Goal: Task Accomplishment & Management: Manage account settings

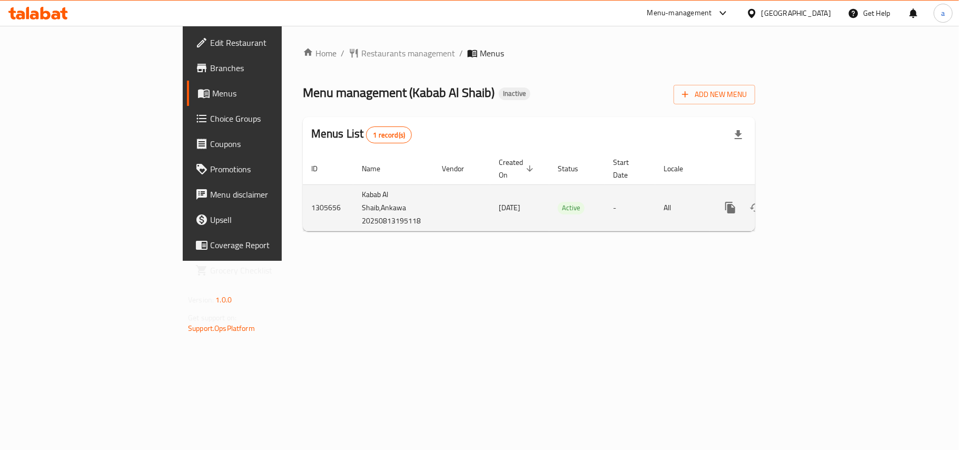
click at [794, 207] on button "enhanced table" at bounding box center [780, 207] width 25 height 25
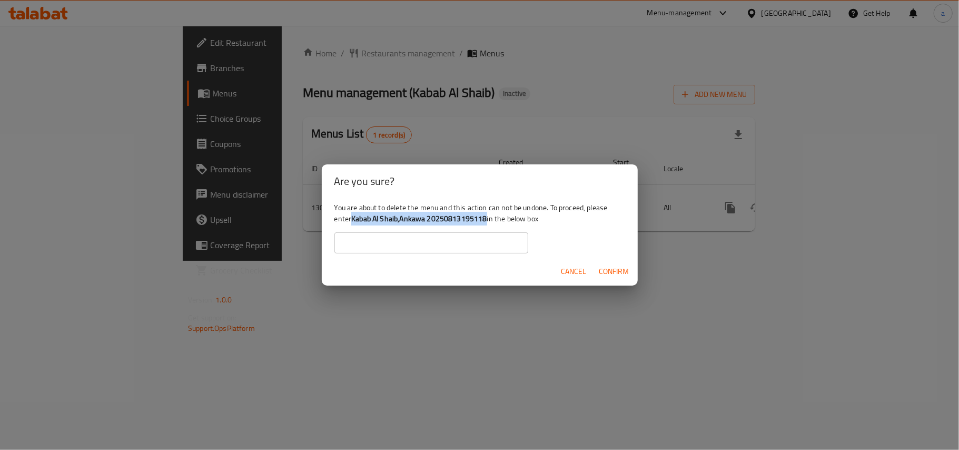
drag, startPoint x: 380, startPoint y: 219, endPoint x: 521, endPoint y: 224, distance: 141.2
click at [521, 224] on div "You are about to delete the menu and this action can not be undone. To proceed,…" at bounding box center [480, 227] width 316 height 59
copy b "Kabab Al Shaib,Ankawa 20250813195118"
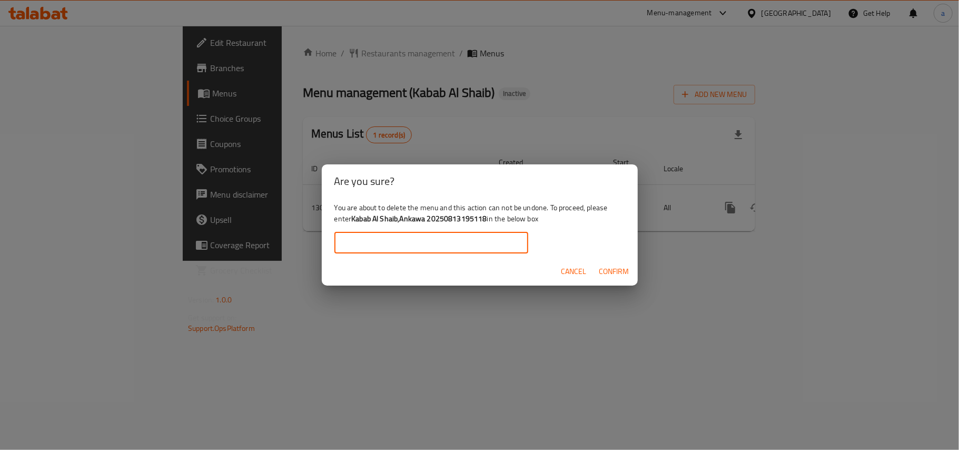
click at [457, 244] on input "text" at bounding box center [431, 242] width 194 height 21
paste input "Kabab Al Shaib,Ankawa 20250813195118"
type input "Kabab Al Shaib,Ankawa 20250813195118"
click at [629, 279] on button "Confirm" at bounding box center [614, 271] width 38 height 19
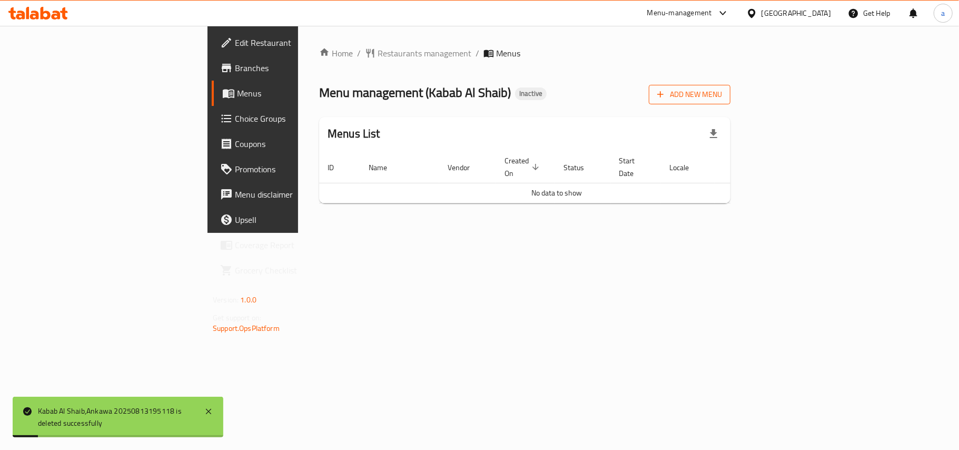
click at [722, 91] on span "Add New Menu" at bounding box center [689, 94] width 65 height 13
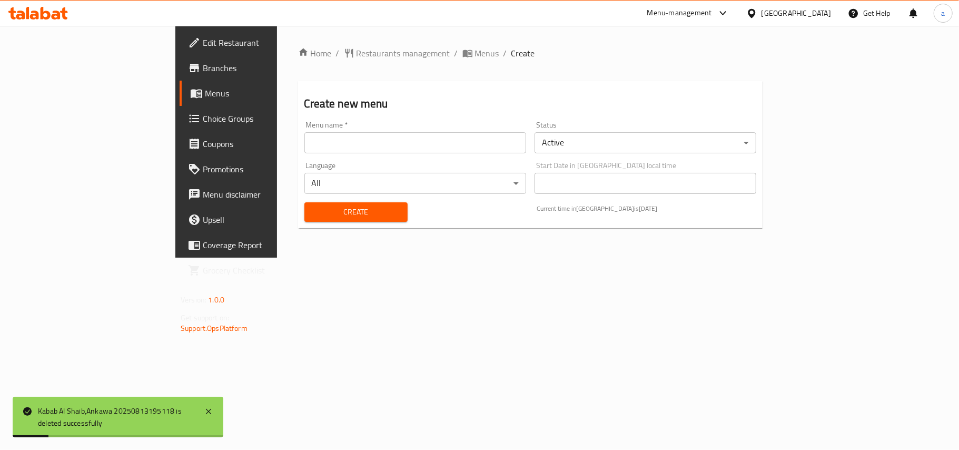
click at [464, 149] on input "text" at bounding box center [415, 142] width 222 height 21
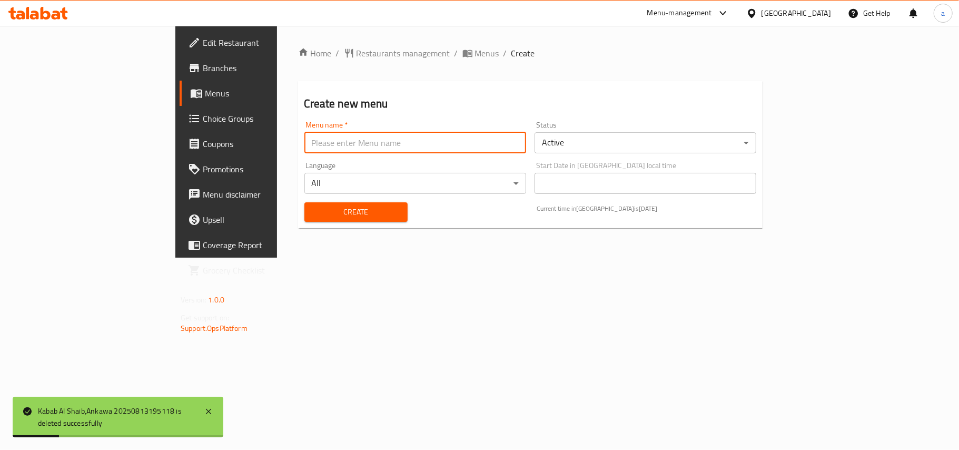
type input "AMAR"
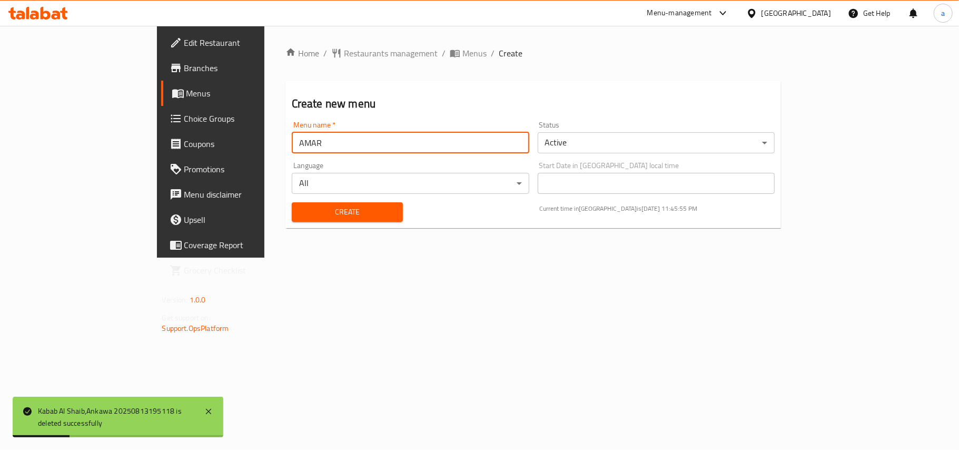
click at [300, 213] on span "Create" at bounding box center [347, 211] width 94 height 13
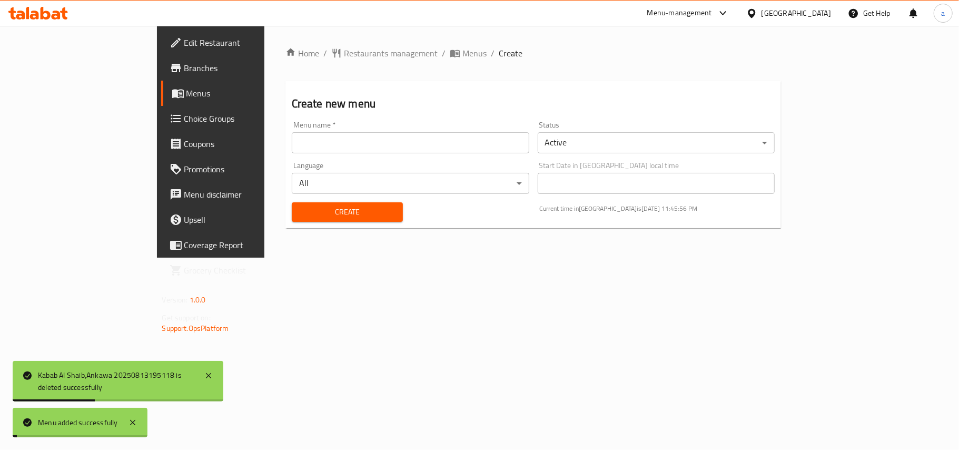
click at [462, 54] on span "Menus" at bounding box center [474, 53] width 24 height 13
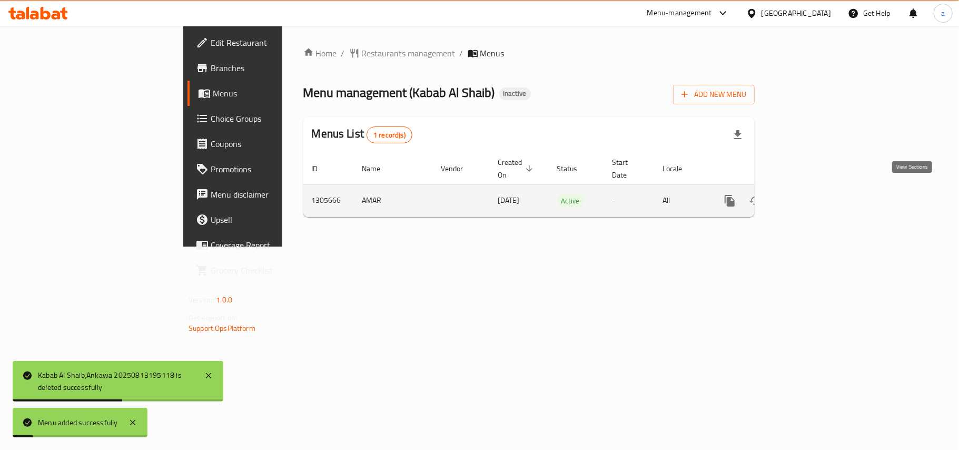
click at [818, 201] on link "enhanced table" at bounding box center [805, 200] width 25 height 25
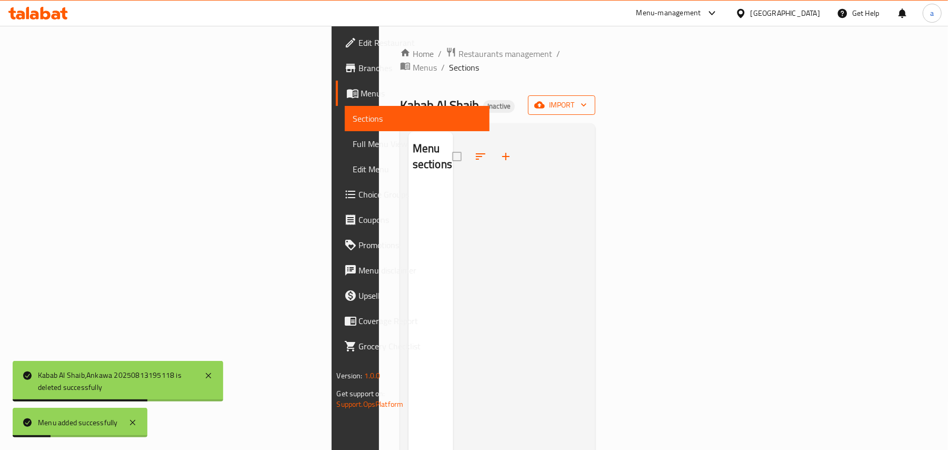
click at [596, 99] on button "import" at bounding box center [561, 104] width 67 height 19
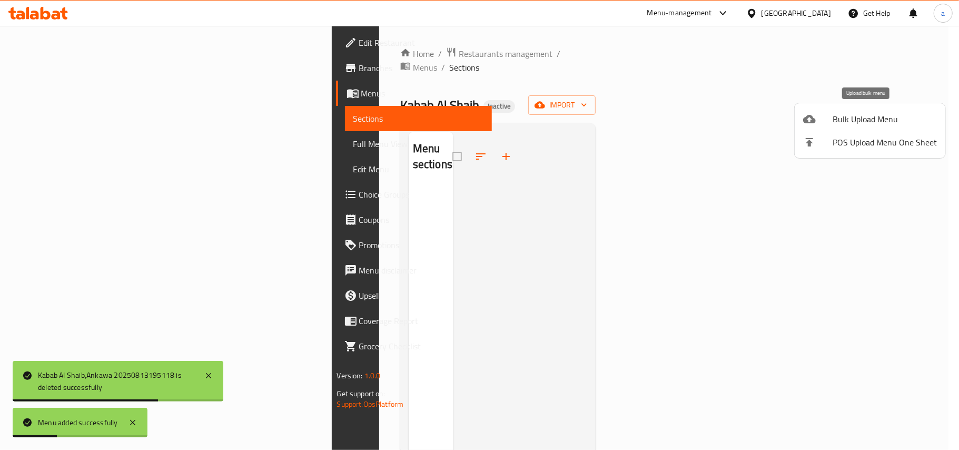
click at [833, 121] on span "Bulk Upload Menu" at bounding box center [885, 119] width 104 height 13
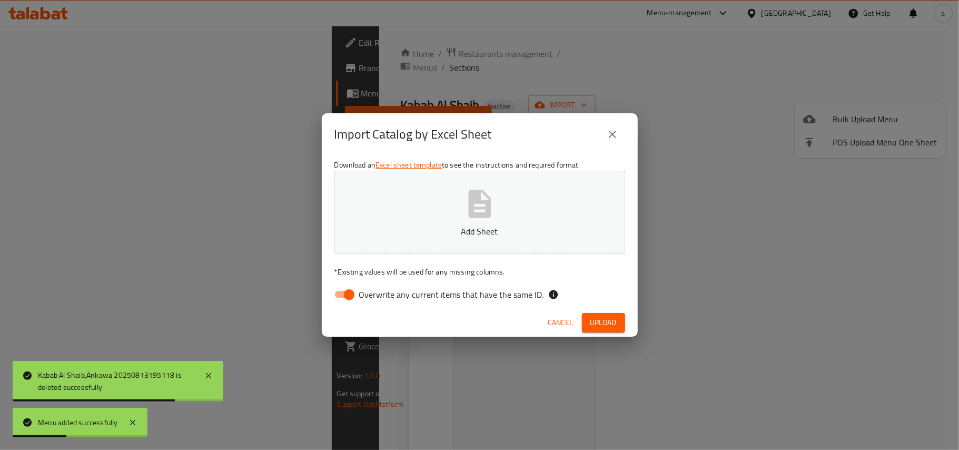
click at [351, 293] on input "Overwrite any current items that have the same ID." at bounding box center [349, 294] width 60 height 20
checkbox input "false"
click at [472, 221] on button "Add Sheet" at bounding box center [479, 212] width 291 height 83
click at [614, 325] on span "Upload" at bounding box center [603, 322] width 26 height 13
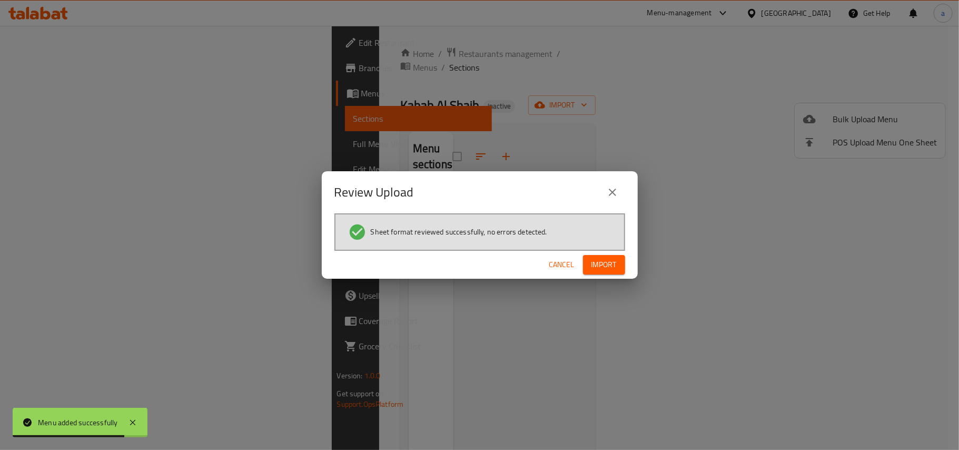
click at [609, 264] on span "Import" at bounding box center [603, 264] width 25 height 13
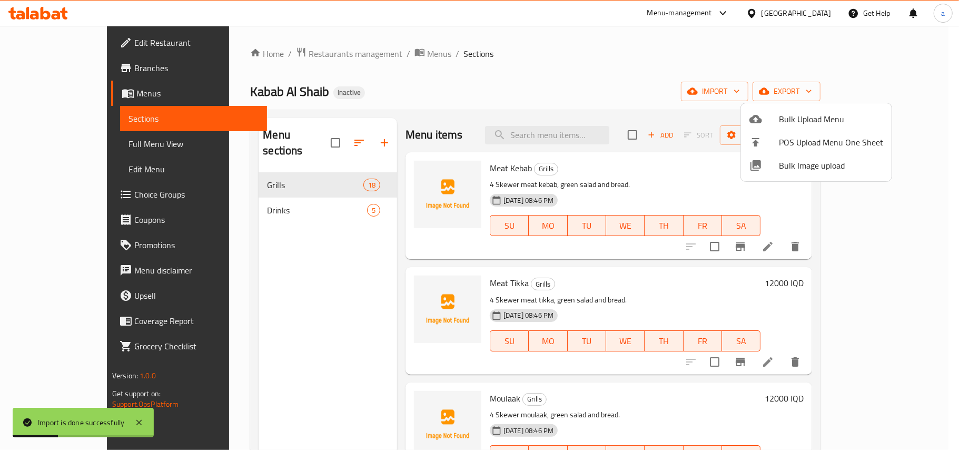
click at [612, 180] on div at bounding box center [479, 225] width 959 height 450
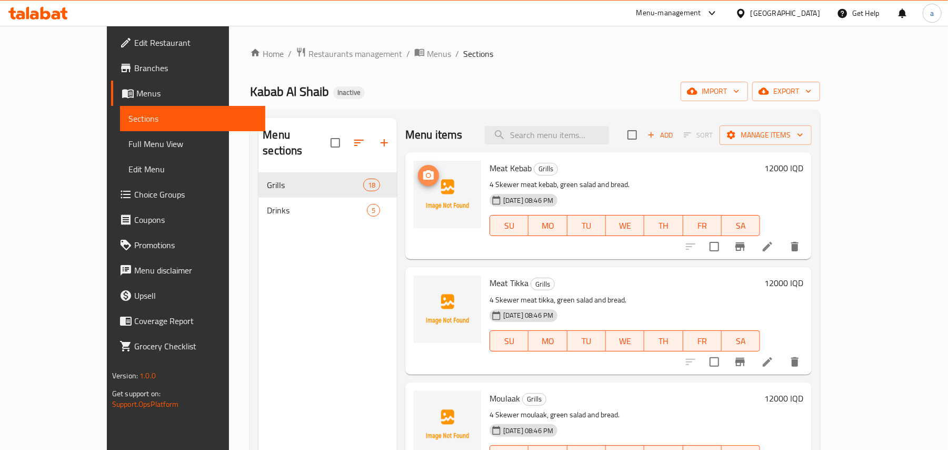
click at [423, 180] on icon "upload picture" at bounding box center [428, 174] width 11 height 9
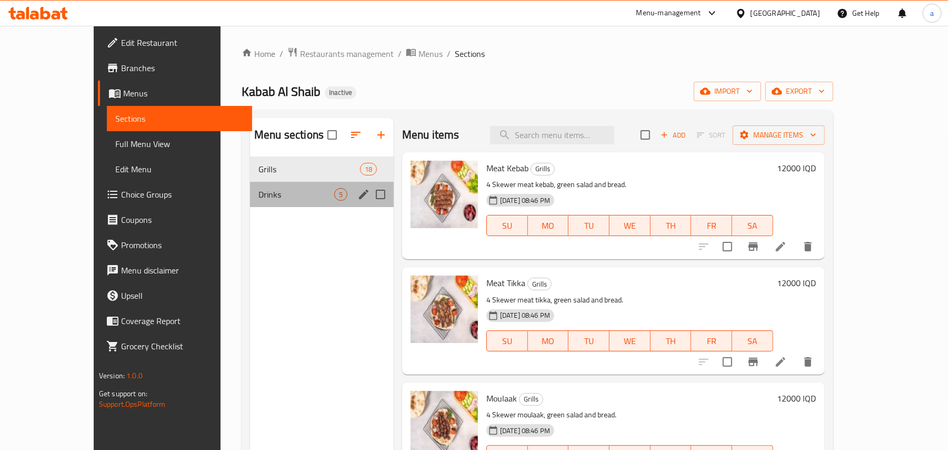
click at [259, 198] on span "Drinks" at bounding box center [297, 194] width 76 height 13
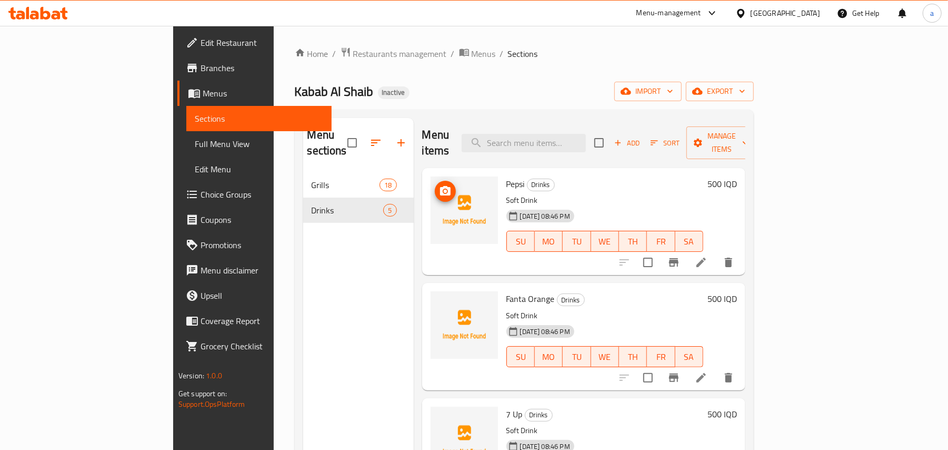
click at [439, 185] on icon "upload picture" at bounding box center [445, 191] width 13 height 13
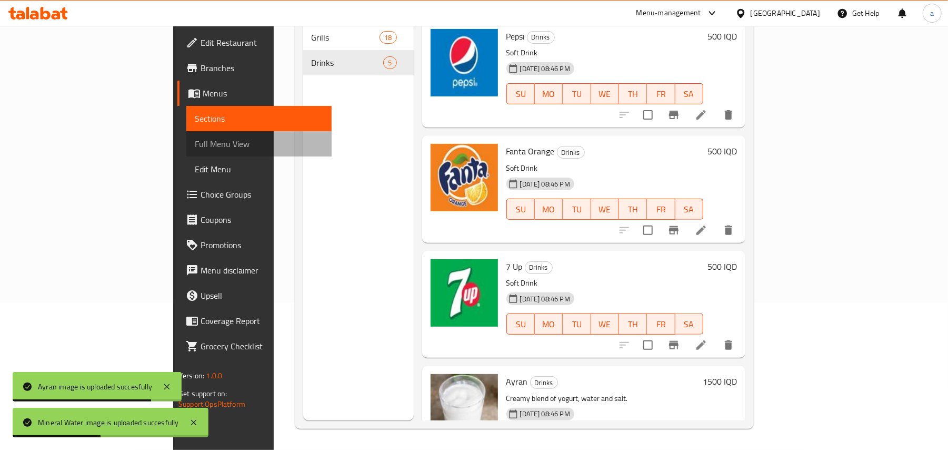
click at [186, 155] on link "Full Menu View" at bounding box center [258, 143] width 145 height 25
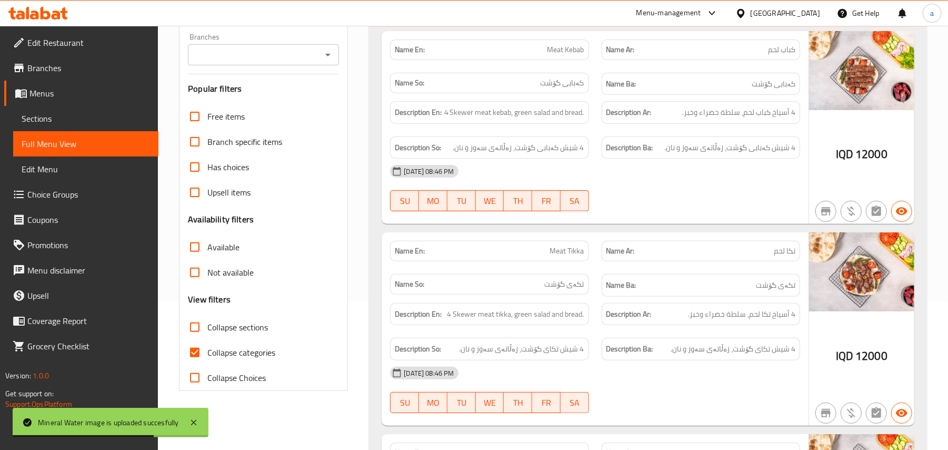
click at [330, 60] on icon "Open" at bounding box center [328, 54] width 13 height 13
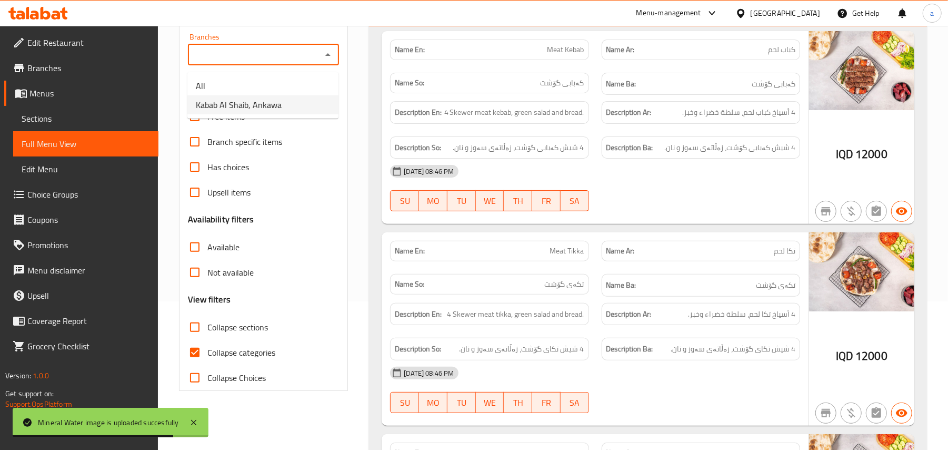
click at [281, 111] on span "Kabab Al Shaib, Ankawa" at bounding box center [239, 104] width 86 height 13
type input "Kabab Al Shaib, Ankawa"
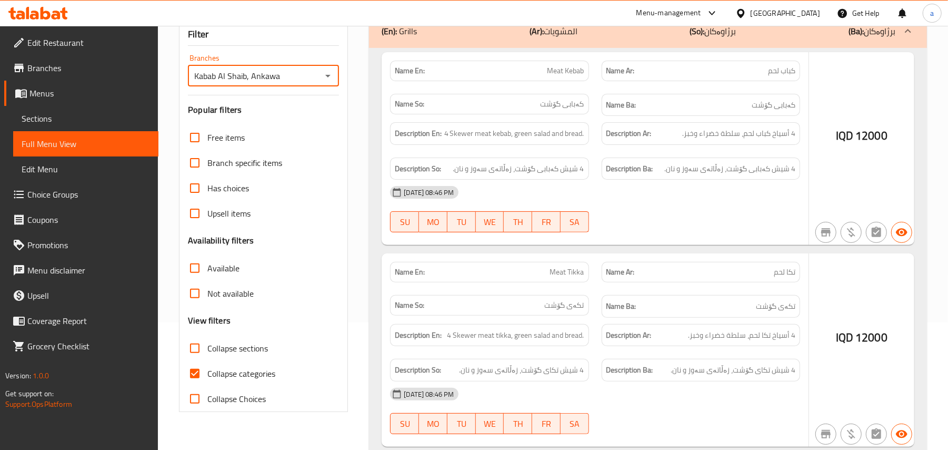
scroll to position [149, 0]
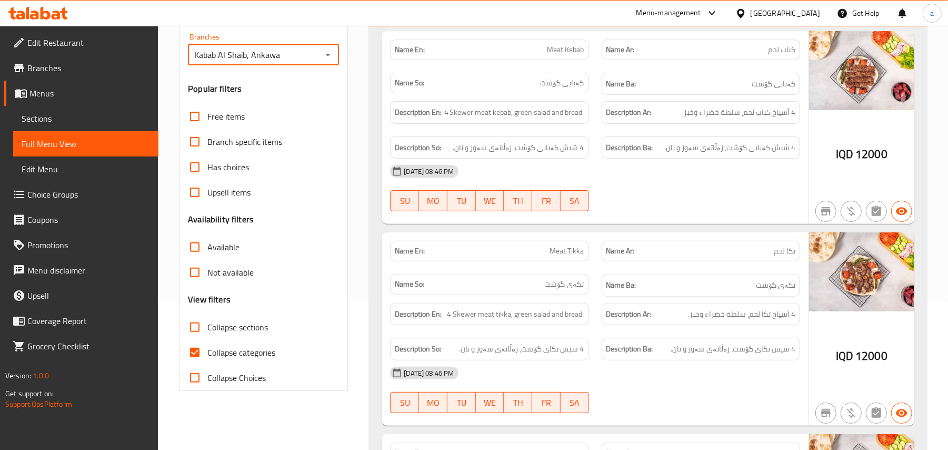
click at [203, 357] on input "Collapse categories" at bounding box center [194, 352] width 25 height 25
checkbox input "false"
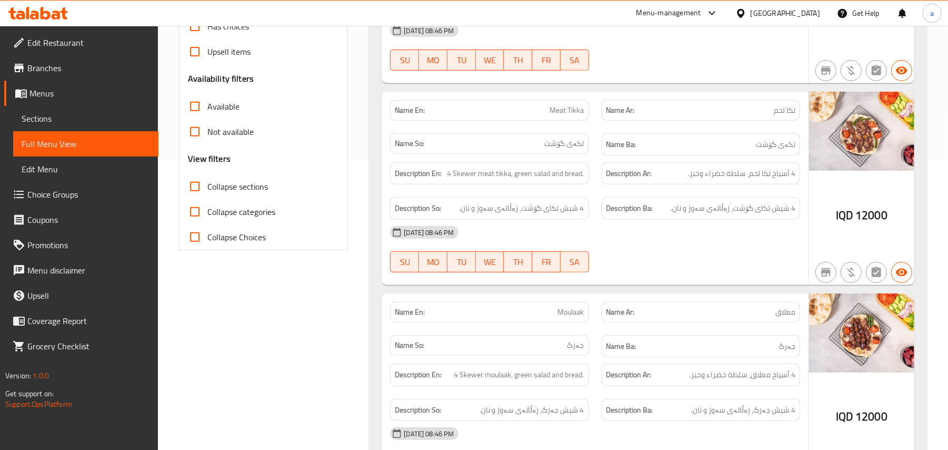
scroll to position [317, 0]
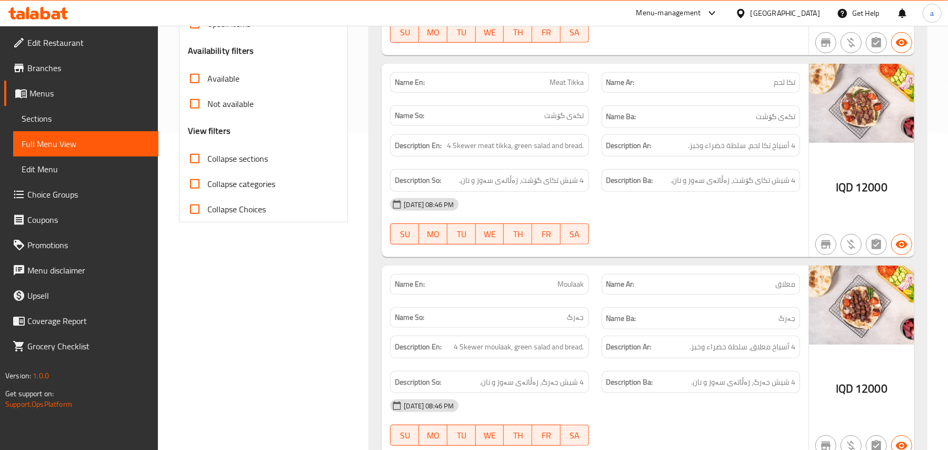
click at [552, 84] on span "Meat Tikka" at bounding box center [567, 82] width 34 height 11
click at [554, 83] on span "Meat Tikka" at bounding box center [567, 82] width 34 height 11
copy span "Meat Tikka"
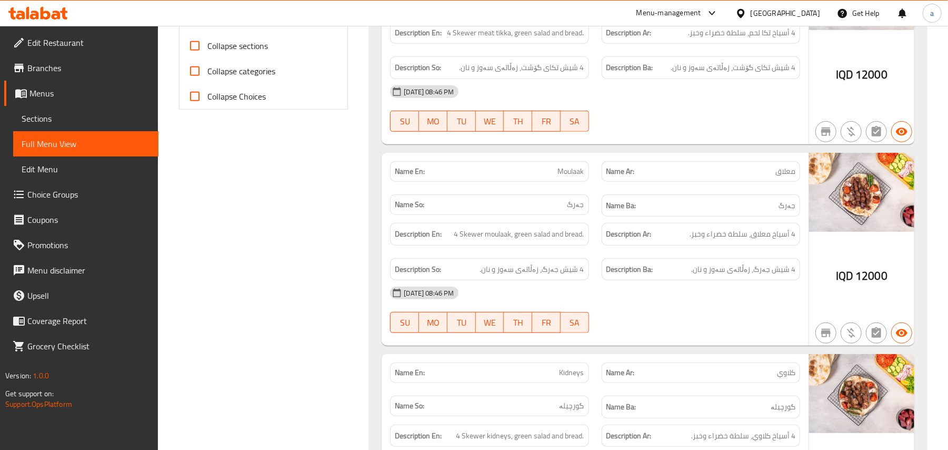
scroll to position [458, 0]
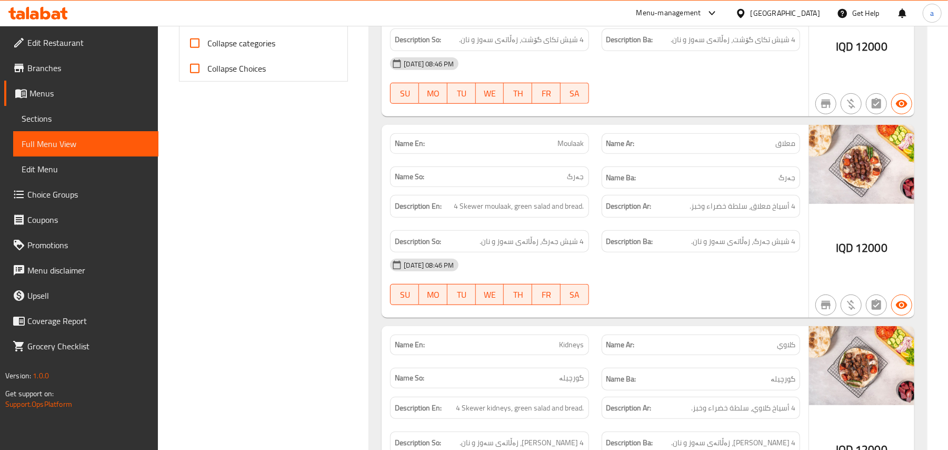
click at [787, 149] on span "معلاق" at bounding box center [786, 143] width 20 height 11
click at [788, 149] on span "معلاق" at bounding box center [786, 143] width 20 height 11
copy span "معلاق"
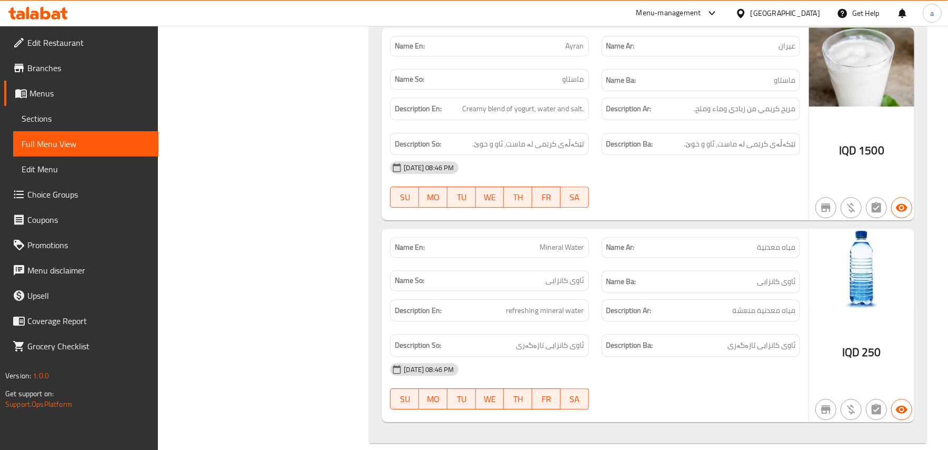
scroll to position [4905, 0]
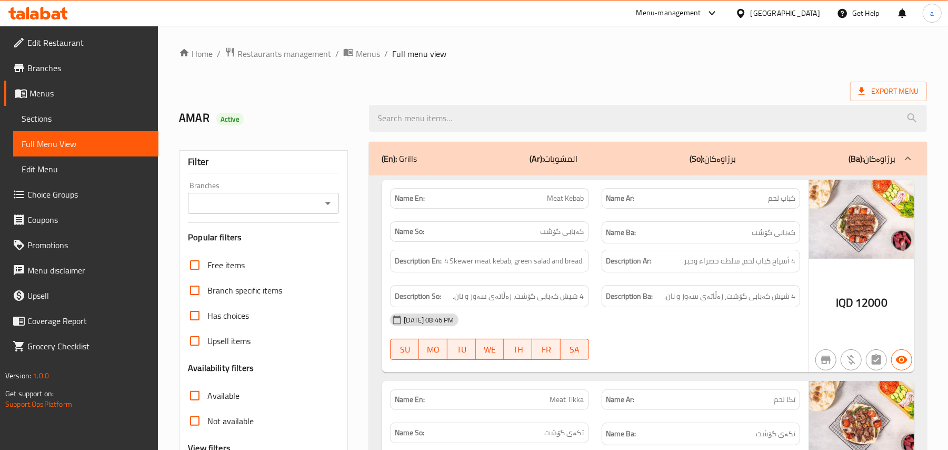
click at [70, 121] on span "Sections" at bounding box center [86, 118] width 129 height 13
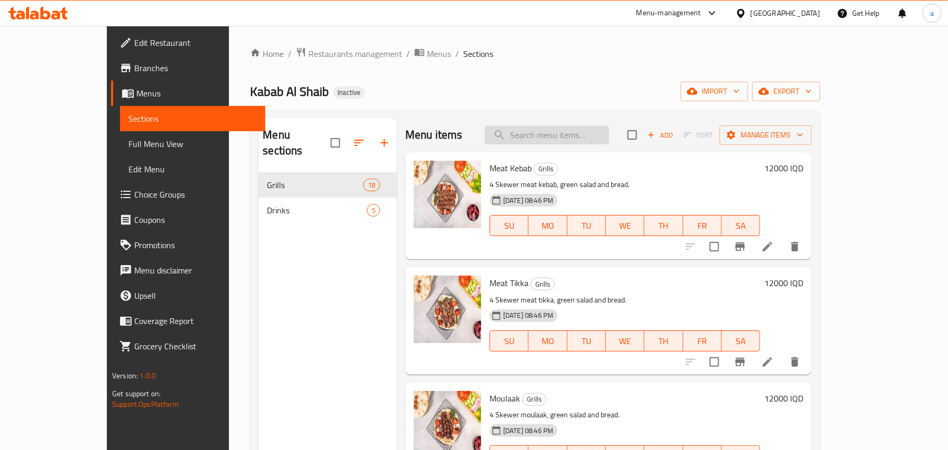
click at [582, 133] on input "search" at bounding box center [547, 135] width 124 height 18
paste input "Meat Tikka"
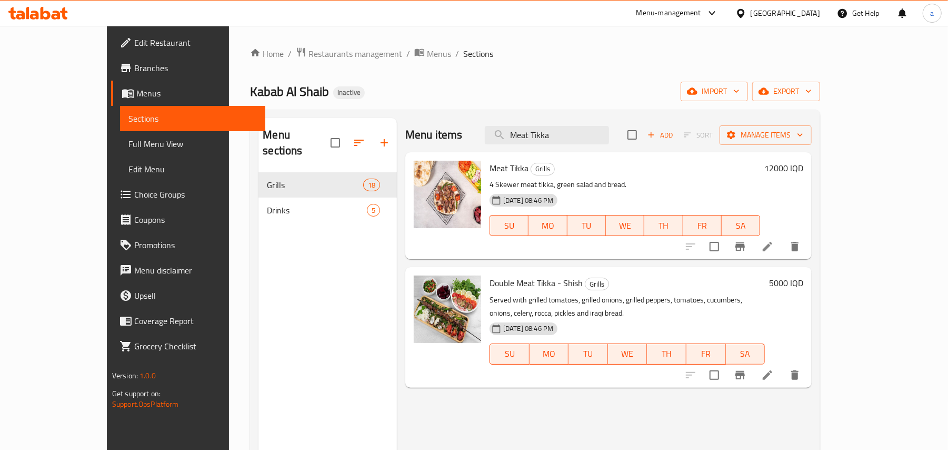
type input "Meat Tikka"
click at [783, 255] on li at bounding box center [767, 246] width 29 height 19
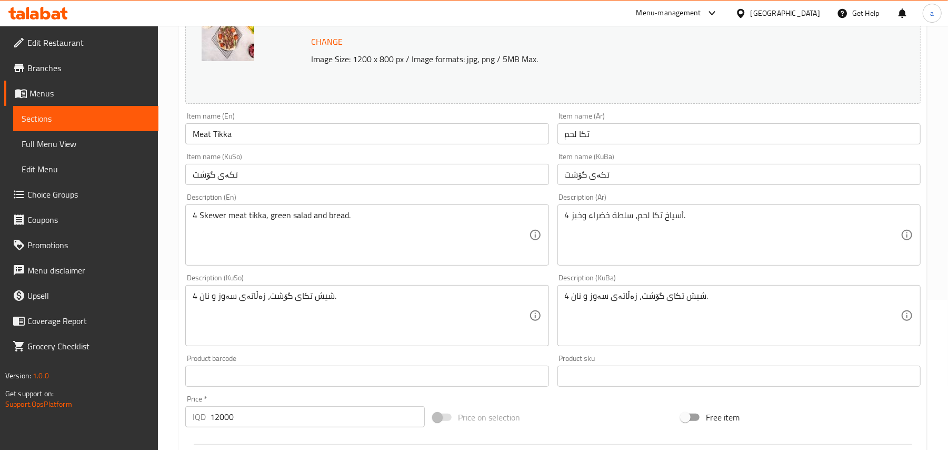
scroll to position [163, 0]
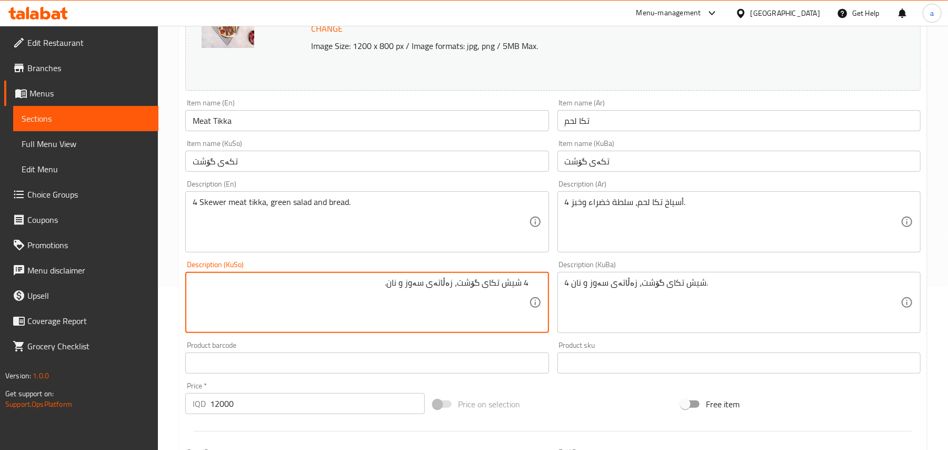
click at [487, 295] on textarea "4 شیش تکای گۆشت، زەڵاتەی سەوز و نان." at bounding box center [361, 303] width 336 height 50
click at [470, 289] on textarea "4 شیش تکەی گۆشت، زەڵاتەی سەوز و نان." at bounding box center [361, 303] width 336 height 50
type textarea "4 شیش تکەی گۆشت، زەڵاتەی سەوز و نان."
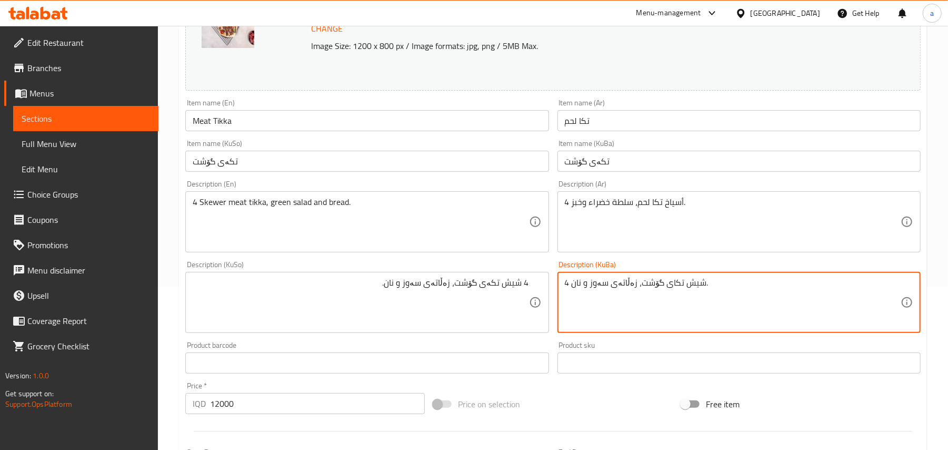
paste textarea "ە"
type textarea "4 شیش تکەی گۆشت، زەڵاتەی سەوز و نان."
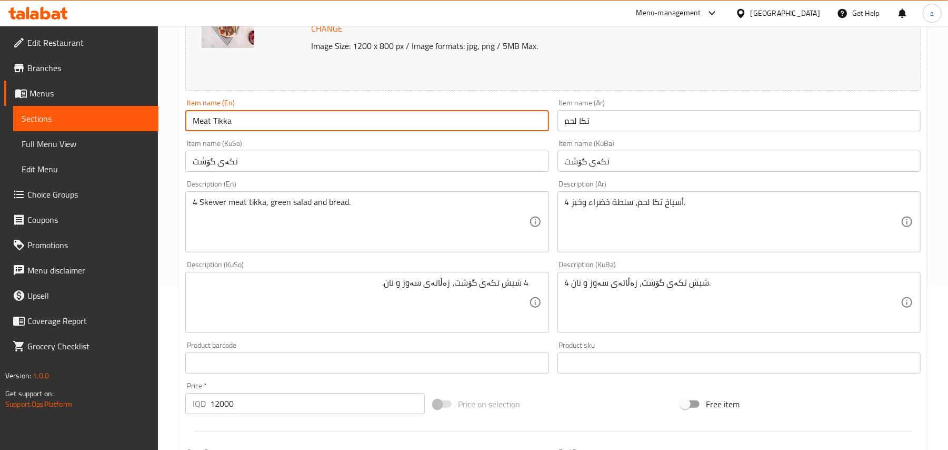
click at [258, 130] on input "Meat Tikka" at bounding box center [366, 120] width 363 height 21
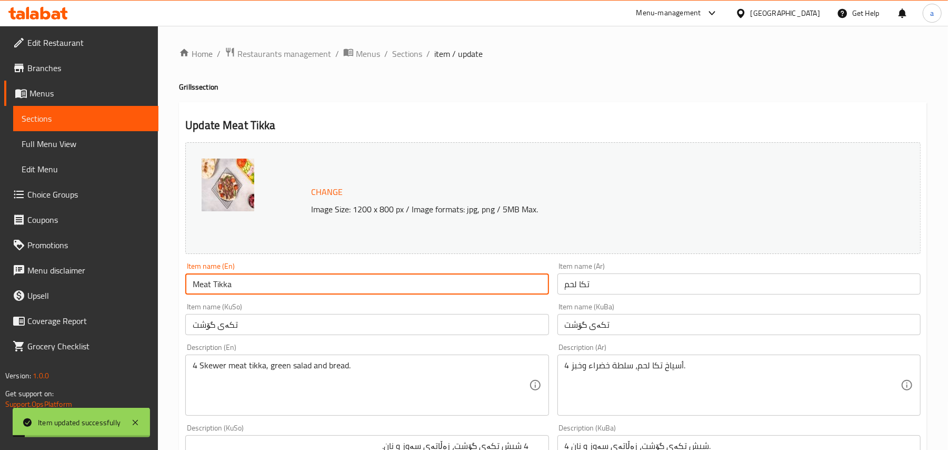
click at [420, 53] on span "Sections" at bounding box center [407, 53] width 30 height 13
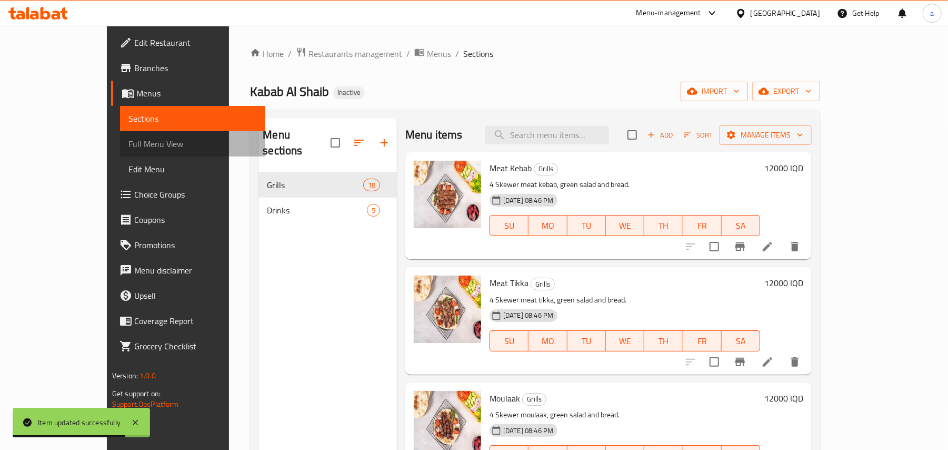
drag, startPoint x: 58, startPoint y: 142, endPoint x: 156, endPoint y: 163, distance: 100.3
click at [129, 142] on span "Full Menu View" at bounding box center [193, 143] width 129 height 13
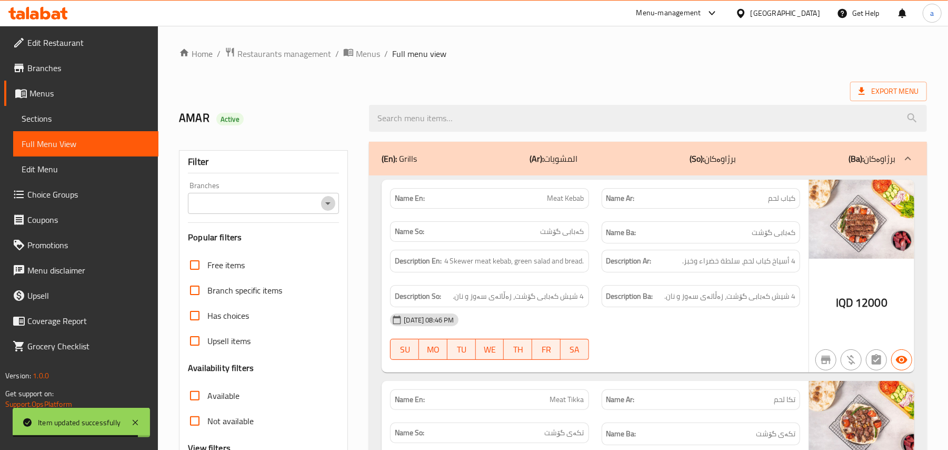
click at [328, 205] on icon "Open" at bounding box center [328, 203] width 13 height 13
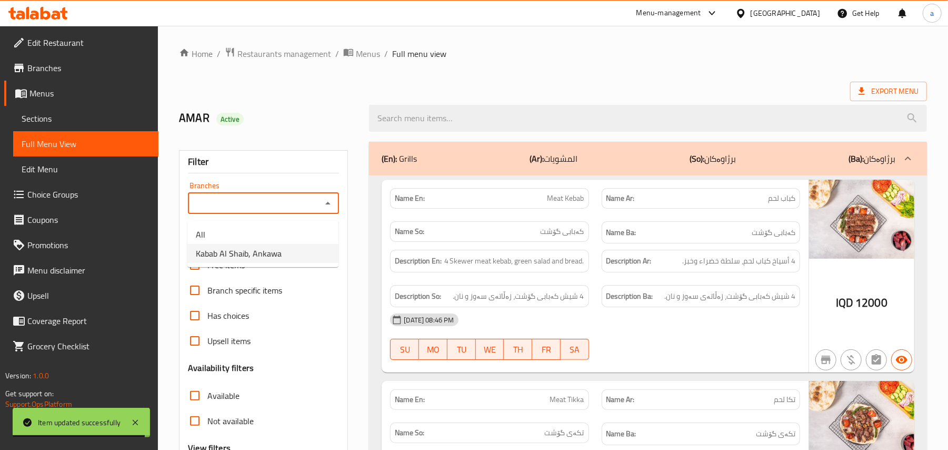
click at [256, 252] on span "Kabab Al Shaib, Ankawa" at bounding box center [239, 253] width 86 height 13
type input "Kabab Al Shaib, Ankawa"
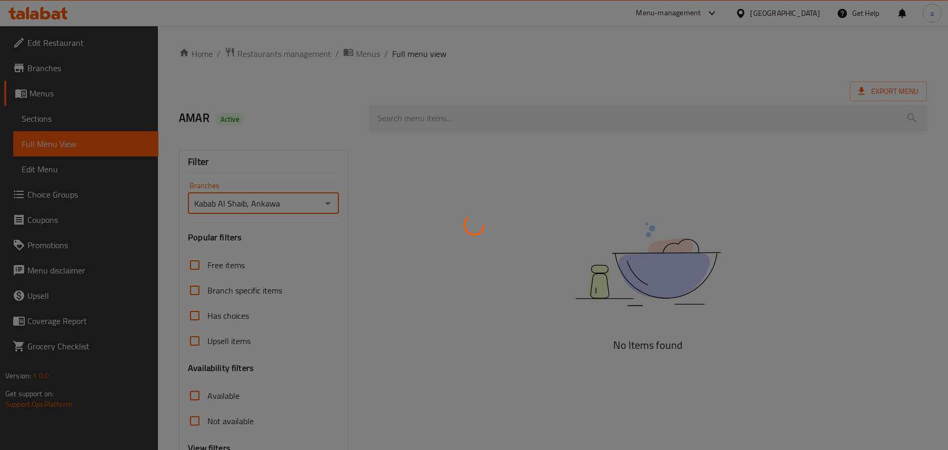
scroll to position [127, 0]
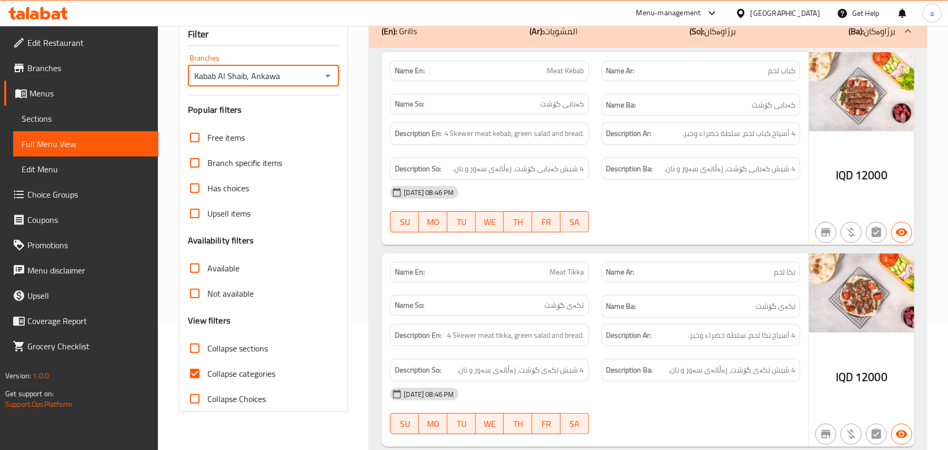
click at [198, 386] on input "Collapse categories" at bounding box center [194, 373] width 25 height 25
checkbox input "false"
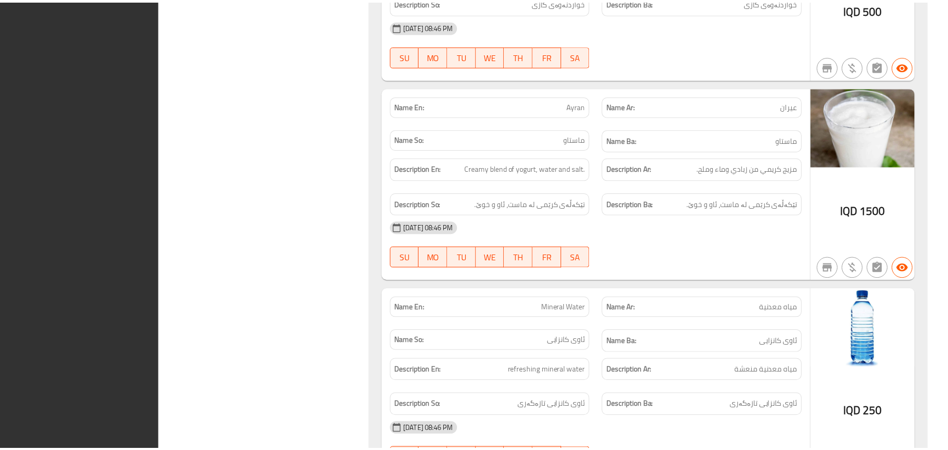
scroll to position [4893, 0]
